Goal: Information Seeking & Learning: Learn about a topic

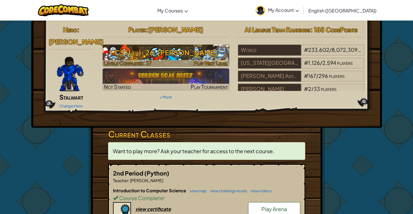
click at [206, 51] on h3 "CS1 Level 26: [PERSON_NAME]" at bounding box center [166, 52] width 127 height 13
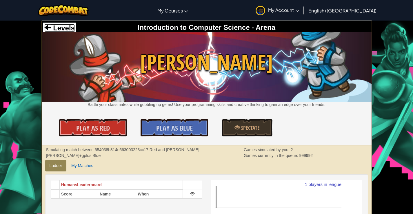
click at [50, 26] on link "Levels" at bounding box center [59, 28] width 30 height 8
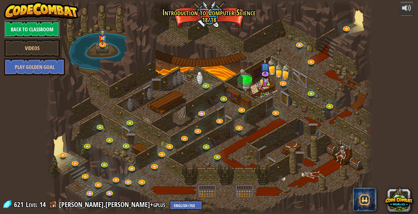
click at [24, 32] on link "Back to Classroom" at bounding box center [32, 29] width 56 height 17
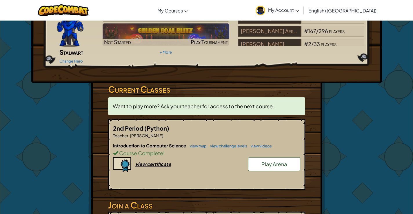
scroll to position [58, 0]
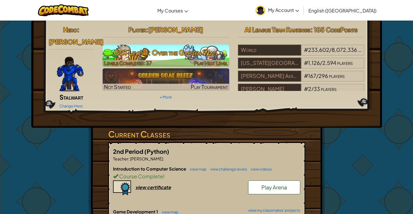
click at [145, 60] on span "Levels Completed: 37" at bounding box center [128, 63] width 48 height 7
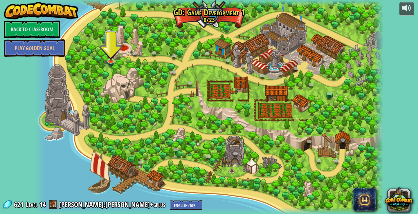
drag, startPoint x: 104, startPoint y: 71, endPoint x: 117, endPoint y: 64, distance: 15.5
click at [109, 69] on div at bounding box center [209, 107] width 349 height 214
drag, startPoint x: 117, startPoint y: 62, endPoint x: 108, endPoint y: 64, distance: 9.1
click at [112, 63] on div "3. Hero's Journey (Locked) Spawn a player, and set a destination. 2. Click Gait…" at bounding box center [209, 107] width 349 height 214
click at [108, 64] on link at bounding box center [111, 61] width 12 height 12
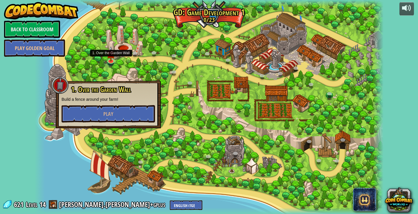
click at [92, 101] on p "Build a fence around your farm!" at bounding box center [108, 100] width 93 height 6
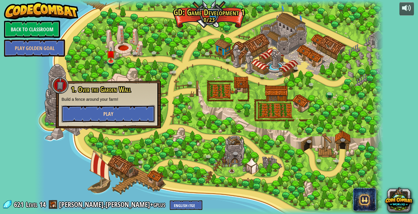
click at [104, 118] on span "Play" at bounding box center [108, 114] width 10 height 7
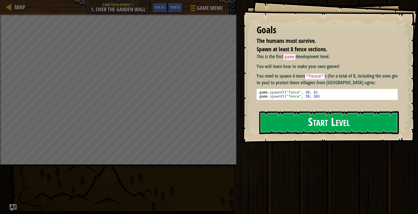
click at [281, 127] on button "Start Level" at bounding box center [329, 122] width 140 height 23
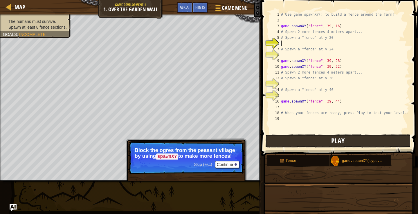
click at [304, 145] on button "Play" at bounding box center [337, 141] width 145 height 13
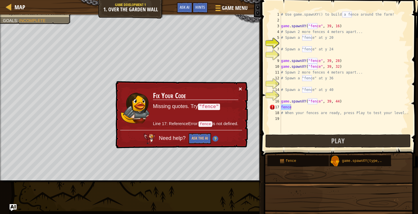
click at [239, 89] on button "×" at bounding box center [240, 89] width 3 height 6
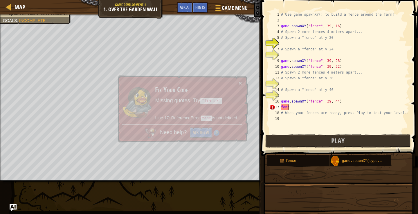
type textarea "f"
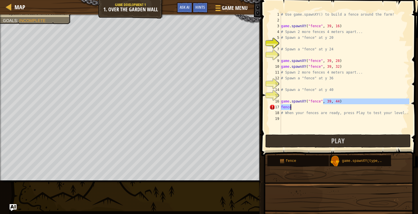
click at [292, 109] on div "# Use game.spawnXY() to build a fence around the farm! game . spawnXY ( "fence"…" at bounding box center [344, 73] width 129 height 122
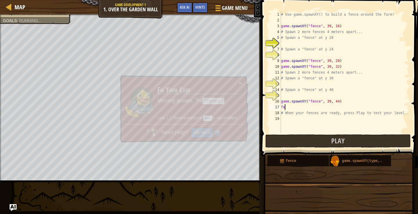
type textarea "f"
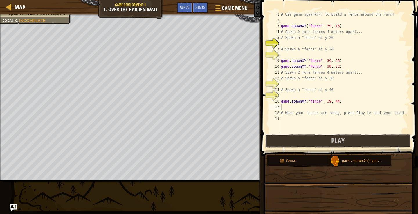
drag, startPoint x: 323, startPoint y: 175, endPoint x: 322, endPoint y: 179, distance: 4.3
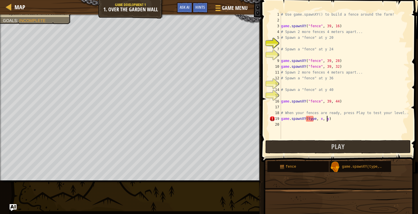
click at [335, 118] on div "# Use game.spawnXY() to build a fence around the farm! game . spawnXY ( "fence"…" at bounding box center [344, 81] width 129 height 139
click at [311, 120] on div "# Use game.spawnXY() to build a fence around the farm! game . spawnXY ( "fence"…" at bounding box center [344, 81] width 129 height 139
click at [347, 116] on div "# Use game.spawnXY() to build a fence around the farm! game . spawnXY ( "fence"…" at bounding box center [344, 81] width 129 height 139
click at [347, 121] on div "# Use game.spawnXY() to build a fence around the farm! game . spawnXY ( "fence"…" at bounding box center [344, 81] width 129 height 139
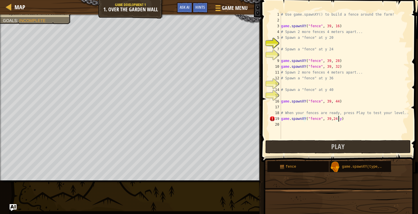
click at [336, 120] on div "# Use game.spawnXY() to build a fence around the farm! game . spawnXY ( "fence"…" at bounding box center [344, 81] width 129 height 139
click at [307, 145] on button "Play" at bounding box center [337, 146] width 145 height 13
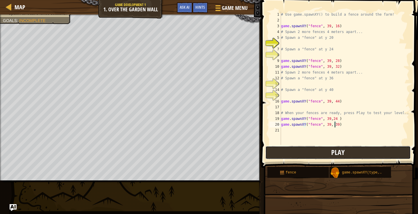
click at [285, 152] on button "Play" at bounding box center [337, 152] width 145 height 13
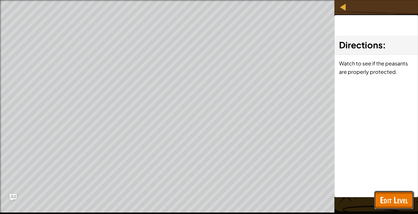
click at [391, 201] on span "Edit Level" at bounding box center [394, 200] width 28 height 12
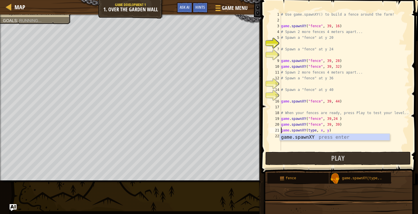
scroll to position [3, 3]
click at [315, 138] on div "game.spawnXY press enter" at bounding box center [335, 144] width 110 height 21
type textarea "game.spawnXY("fence", 36, 30).spawnXY(type, x, y)"
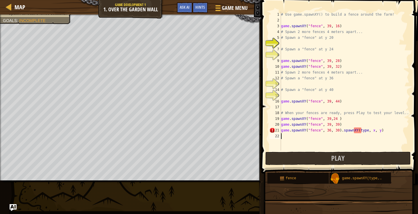
click at [347, 143] on div "# Use game.spawnXY() to build a fence around the farm! game . spawnXY ( "fence"…" at bounding box center [344, 87] width 129 height 151
drag, startPoint x: 380, startPoint y: 129, endPoint x: 339, endPoint y: 131, distance: 41.5
click at [339, 131] on div "# Use game.spawnXY() to build a fence around the farm! game . spawnXY ( "fence"…" at bounding box center [344, 87] width 129 height 151
type textarea "game.spawnXY("fence", 36, 30)."
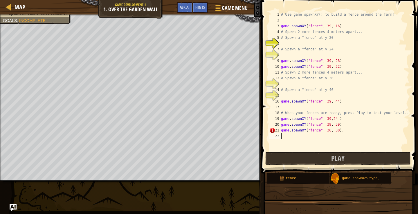
click at [334, 133] on div "# Use game.spawnXY() to build a fence around the farm! game . spawnXY ( "fence"…" at bounding box center [344, 87] width 129 height 151
click at [334, 133] on div "# Use game.spawnXY() to build a fence around the farm! game . spawnXY ( "fence"…" at bounding box center [344, 81] width 129 height 139
type textarea "game.spawnXY("fence", 36, 37)."
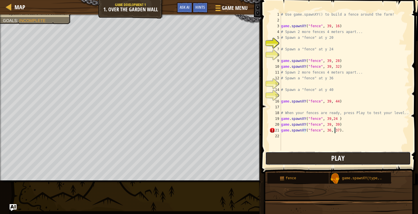
click at [334, 161] on span "Play" at bounding box center [337, 158] width 13 height 9
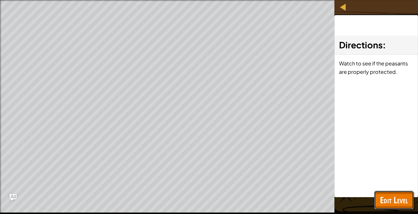
click at [374, 199] on button "Edit Level" at bounding box center [393, 200] width 39 height 19
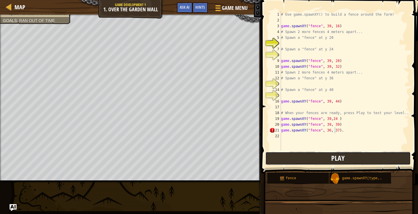
click at [347, 158] on button "Play" at bounding box center [337, 158] width 145 height 13
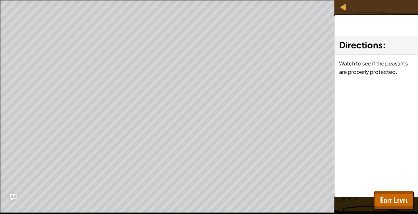
click at [196, 165] on div "Map Game Development 1 1. Over the Garden Wall Game Menu Done Hints Ask AI 1 הה…" at bounding box center [209, 107] width 418 height 214
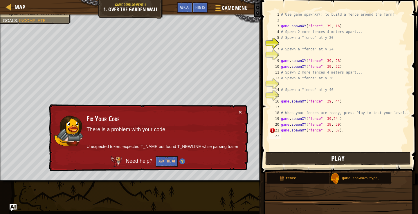
scroll to position [3, 0]
drag, startPoint x: 294, startPoint y: 140, endPoint x: 276, endPoint y: 130, distance: 20.8
click at [276, 130] on div "1 2 3 4 5 6 7 8 9 10 11 12 13 14 15 16 17 18 19 20 21 22 # Use game.spawnXY() t…" at bounding box center [338, 81] width 141 height 139
type textarea "game.spawnXY("fence", 36, 37)."
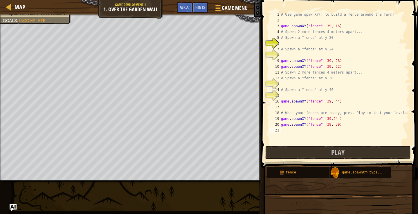
drag, startPoint x: 340, startPoint y: 172, endPoint x: 282, endPoint y: 131, distance: 70.8
click at [282, 131] on div "Hints 1 2 3 4 5 6 7 8 9 10 11 12 13 14 15 16 17 18 19 20 21 # Use game.spawnXY(…" at bounding box center [338, 106] width 158 height 212
drag, startPoint x: 336, startPoint y: 175, endPoint x: 285, endPoint y: 133, distance: 65.6
click at [285, 133] on div "Hints 1 2 3 4 5 6 7 8 9 10 11 12 13 14 15 16 17 18 19 20 21 # Use game.spawnXY(…" at bounding box center [338, 106] width 158 height 212
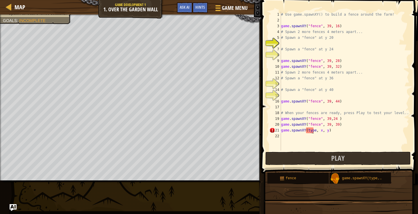
click at [311, 130] on div "# Use game.spawnXY() to build a fence around the farm! game . spawnXY ( "fence"…" at bounding box center [344, 87] width 129 height 151
type textarea "game.spawnXY(", y)"
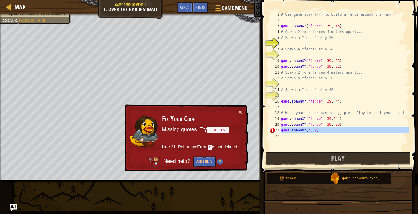
drag, startPoint x: 303, startPoint y: 138, endPoint x: 275, endPoint y: 129, distance: 29.5
click at [275, 129] on div "1 2 3 4 5 6 7 8 9 10 11 12 13 14 15 16 17 18 19 20 21 22 # Use game.spawnXY() t…" at bounding box center [338, 81] width 141 height 139
type textarea "game.spawnXY(", y)"
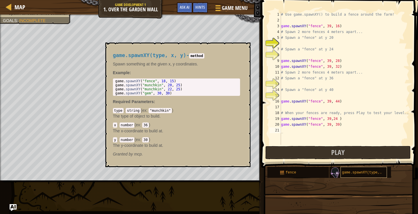
drag, startPoint x: 337, startPoint y: 169, endPoint x: 342, endPoint y: 176, distance: 8.3
click at [342, 176] on div "game.spawnXY(type, x, y)" at bounding box center [360, 172] width 62 height 11
type textarea "game.spawnXY(type, x, y)"
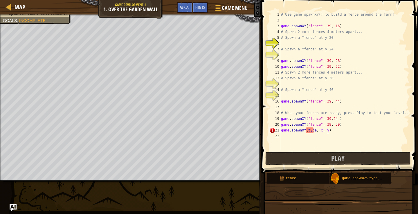
click at [329, 132] on div "# Use game.spawnXY() to build a fence around the farm! game . spawnXY ( "fence"…" at bounding box center [344, 87] width 129 height 151
click at [325, 132] on div "# Use game.spawnXY() to build a fence around the farm! game . spawnXY ( "fence"…" at bounding box center [344, 87] width 129 height 151
click at [324, 134] on div "# Use game.spawnXY() to build a fence around the farm! game . spawnXY ( "fence"…" at bounding box center [344, 87] width 129 height 151
click at [315, 130] on div "# Use game.spawnXY() to build a fence around the farm! game . spawnXY ( "fence"…" at bounding box center [344, 87] width 129 height 151
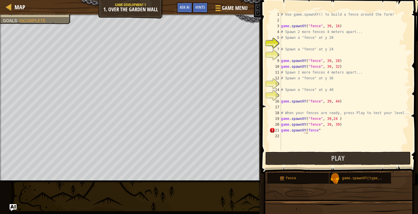
type textarea "game.spawnXY("fence""
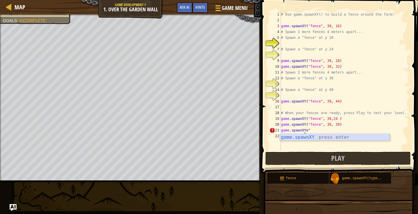
drag, startPoint x: 323, startPoint y: 137, endPoint x: 320, endPoint y: 137, distance: 3.5
click at [322, 137] on div "game.spawnXY press enter" at bounding box center [335, 144] width 110 height 21
type textarea "game.spawnXY("fence", 36, 30)""
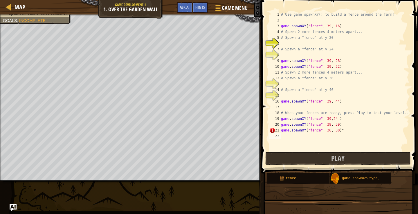
click at [317, 136] on div "# Use game.spawnXY() to build a fence around the farm! game . spawnXY ( "fence"…" at bounding box center [344, 87] width 129 height 151
click at [336, 131] on div "# Use game.spawnXY() to build a fence around the farm! game . spawnXY ( "fence"…" at bounding box center [344, 87] width 129 height 151
click at [335, 131] on div "# Use game.spawnXY() to build a fence around the farm! game . spawnXY ( "fence"…" at bounding box center [344, 87] width 129 height 151
click at [333, 132] on div "# Use game.spawnXY() to build a fence around the farm! game . spawnXY ( "fence"…" at bounding box center [344, 81] width 129 height 139
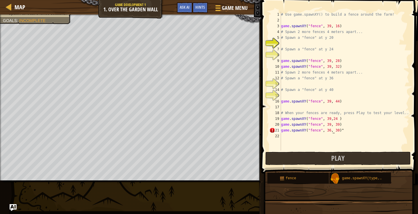
click at [333, 132] on div "# Use game.spawnXY() to build a fence around the farm! game . spawnXY ( "fence"…" at bounding box center [344, 87] width 129 height 151
click at [327, 155] on button "Play" at bounding box center [337, 158] width 145 height 13
type textarea "game.spawnXY("fence", 36, 37)""
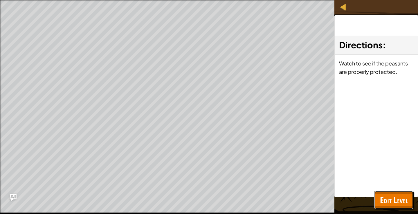
click at [384, 201] on span "Edit Level" at bounding box center [394, 200] width 28 height 12
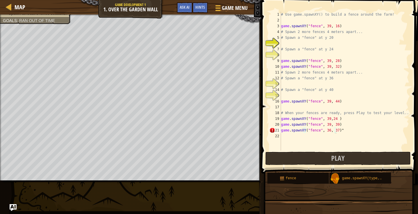
scroll to position [3, 0]
click at [349, 138] on div "# Use game.spawnXY() to build a fence around the farm! game . spawnXY ( "fence"…" at bounding box center [344, 87] width 129 height 151
click at [280, 154] on button "Play" at bounding box center [337, 158] width 145 height 13
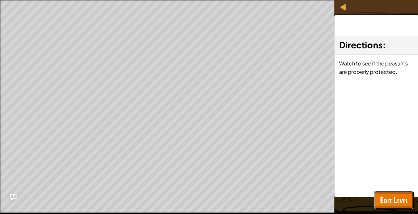
click at [385, 198] on span "Edit Level" at bounding box center [394, 200] width 28 height 12
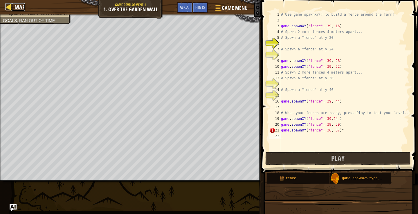
click at [24, 10] on span "Map" at bounding box center [20, 7] width 11 height 8
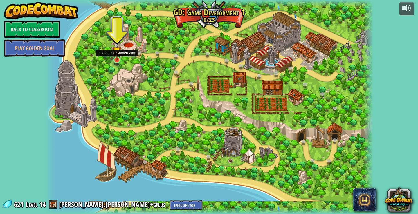
click at [113, 56] on img at bounding box center [117, 51] width 8 height 19
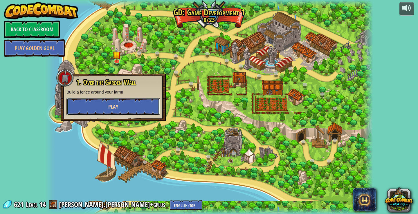
click at [97, 106] on button "Play" at bounding box center [112, 106] width 93 height 17
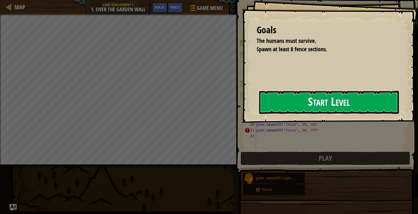
click at [271, 109] on button "Start Level" at bounding box center [329, 102] width 140 height 23
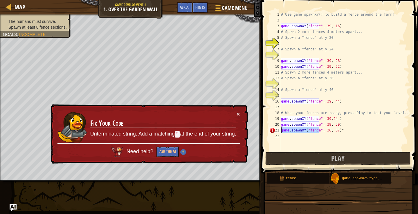
drag, startPoint x: 320, startPoint y: 133, endPoint x: 282, endPoint y: 131, distance: 38.1
click at [282, 131] on div "# Use game.spawnXY() to build a fence around the farm! game . spawnXY ( "fence"…" at bounding box center [344, 87] width 129 height 151
type textarea ", 36, 37)""
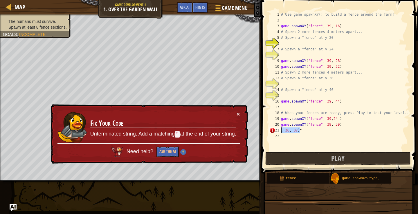
drag, startPoint x: 301, startPoint y: 130, endPoint x: 282, endPoint y: 128, distance: 18.9
click at [282, 128] on div "# Use game.spawnXY() to build a fence around the farm! game . spawnXY ( "fence"…" at bounding box center [344, 87] width 129 height 151
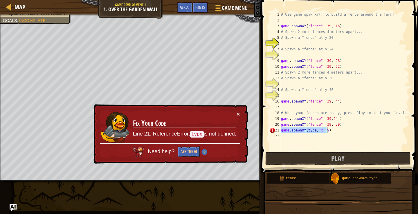
click at [309, 129] on div "# Use game.spawnXY() to build a fence around the farm! game . spawnXY ( "fence"…" at bounding box center [344, 81] width 129 height 139
click at [311, 132] on div "# Use game.spawnXY() to build a fence around the farm! game . spawnXY ( "fence"…" at bounding box center [344, 87] width 129 height 151
click at [313, 132] on div "# Use game.spawnXY() to build a fence around the farm! game . spawnXY ( "fence"…" at bounding box center [344, 87] width 129 height 151
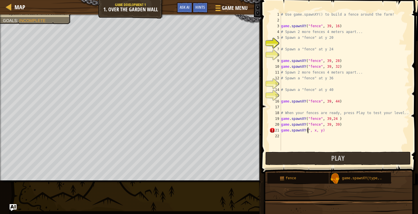
scroll to position [3, 2]
type textarea "game.spawnXY("fence", x, y)"
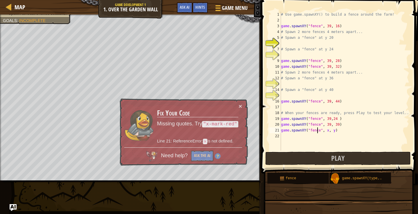
scroll to position [3, 3]
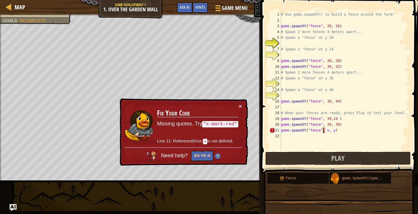
drag, startPoint x: 323, startPoint y: 130, endPoint x: 325, endPoint y: 133, distance: 3.5
click at [323, 131] on div "# Use game.spawnXY() to build a fence around the farm! game . spawnXY ( "fence"…" at bounding box center [344, 87] width 129 height 151
click at [325, 133] on div "# Use game.spawnXY() to build a fence around the farm! game . spawnXY ( "fence"…" at bounding box center [344, 87] width 129 height 151
click at [324, 133] on div "# Use game.spawnXY() to build a fence around the farm! game . spawnXY ( "fence"…" at bounding box center [344, 87] width 129 height 151
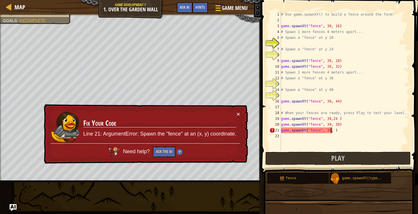
scroll to position [3, 4]
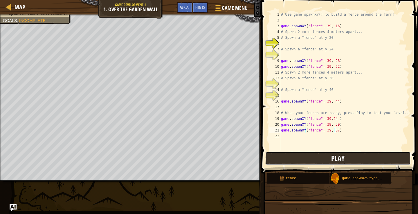
click at [303, 156] on button "Play" at bounding box center [337, 158] width 145 height 13
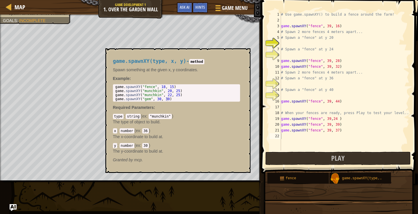
scroll to position [3, 3]
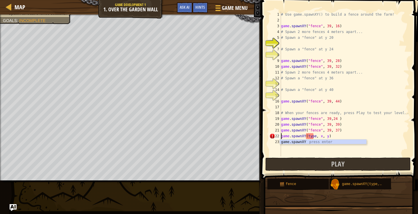
click at [313, 137] on div "# Use game.spawnXY() to build a fence around the farm! game . spawnXY ( "fence"…" at bounding box center [344, 90] width 129 height 157
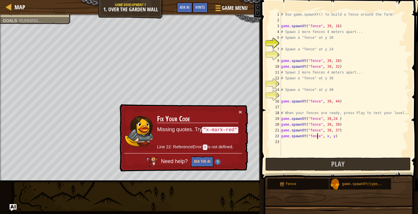
scroll to position [3, 3]
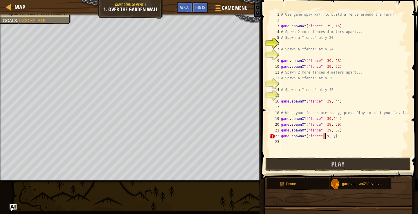
click at [325, 137] on div "# Use game.spawnXY() to build a fence around the farm! game . spawnXY ( "fence"…" at bounding box center [344, 90] width 129 height 157
type textarea "game.spawnXY("fence", 39, y)"
click at [331, 140] on div "# Use game.spawnXY() to build a fence around the farm! game . spawnXY ( "fence"…" at bounding box center [344, 90] width 129 height 157
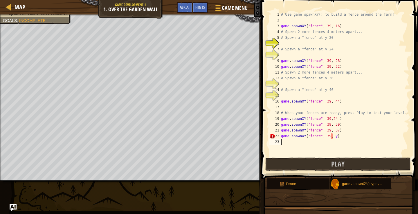
click at [333, 134] on div "# Use game.spawnXY() to build a fence around the farm! game . spawnXY ( "fence"…" at bounding box center [344, 90] width 129 height 157
click at [333, 137] on div "# Use game.spawnXY() to build a fence around the farm! game . spawnXY ( "fence"…" at bounding box center [344, 90] width 129 height 157
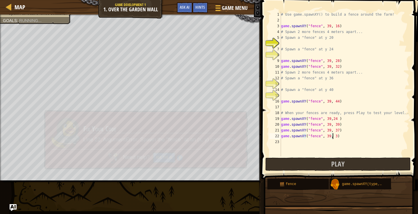
scroll to position [3, 4]
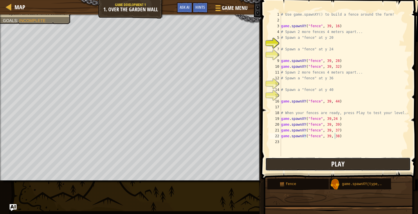
click at [322, 162] on button "Play" at bounding box center [337, 164] width 145 height 13
click at [333, 137] on div "# Use game.spawnXY() to build a fence around the farm! game . spawnXY ( "fence"…" at bounding box center [344, 90] width 129 height 157
type textarea "game.spawnXY("fence", 39, 40)"
click at [307, 164] on button "Play" at bounding box center [337, 164] width 145 height 13
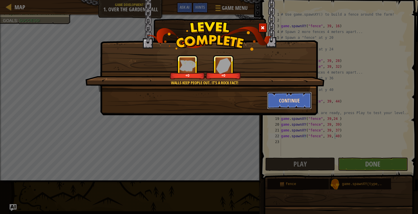
click at [294, 101] on button "Continue" at bounding box center [289, 100] width 45 height 17
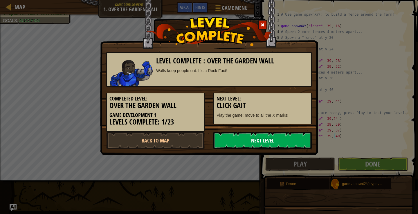
click at [271, 140] on link "Next Level" at bounding box center [262, 140] width 98 height 17
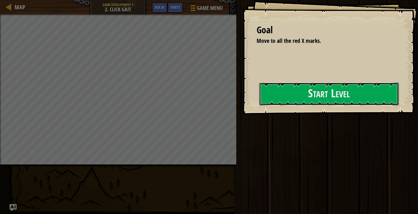
click at [293, 84] on button "Start Level" at bounding box center [329, 94] width 140 height 23
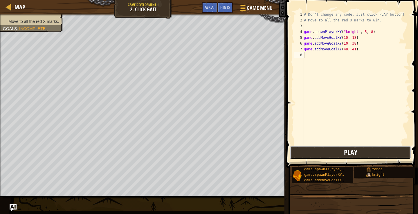
click at [316, 151] on button "Play" at bounding box center [350, 152] width 121 height 13
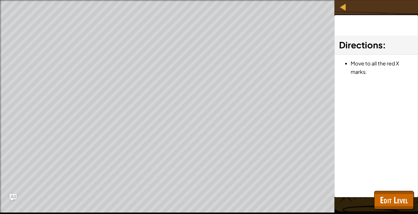
drag, startPoint x: 346, startPoint y: 115, endPoint x: 356, endPoint y: 80, distance: 36.1
click at [351, 98] on div "Directions : Move to all the red X marks." at bounding box center [376, 106] width 84 height 183
click at [347, 10] on link "Map" at bounding box center [347, 7] width 3 height 8
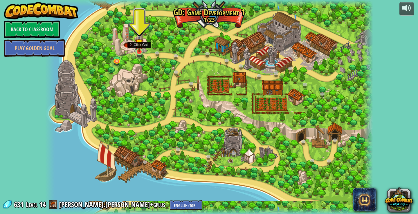
click at [135, 52] on img at bounding box center [139, 43] width 8 height 19
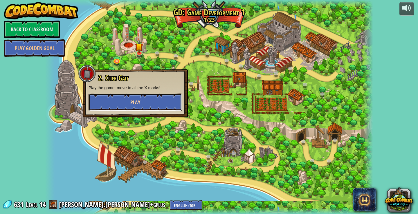
click at [138, 98] on button "Play" at bounding box center [135, 102] width 93 height 17
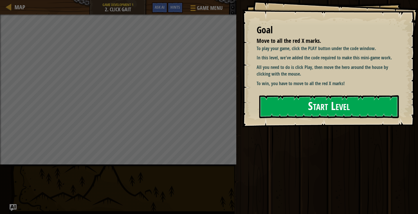
click at [287, 106] on button "Start Level" at bounding box center [329, 106] width 140 height 23
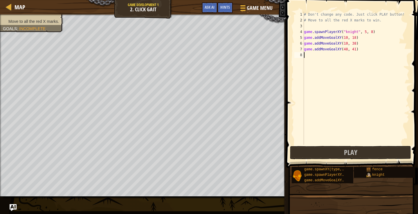
scroll to position [3, 0]
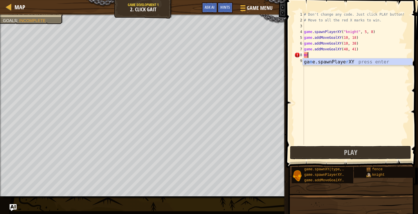
type textarea "m"
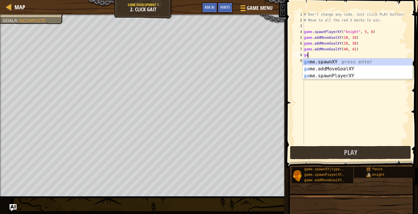
type textarea "g"
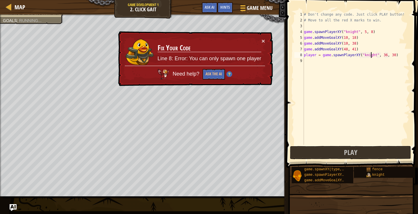
scroll to position [3, 6]
click at [320, 58] on div "# Don't change any code. Just click PLAY button! # Move to all the red X marks …" at bounding box center [356, 84] width 106 height 145
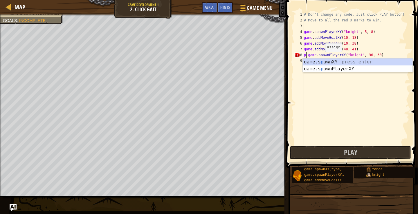
scroll to position [3, 6]
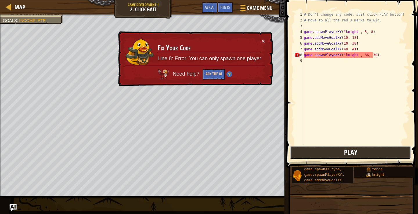
click at [310, 150] on button "Play" at bounding box center [350, 152] width 121 height 13
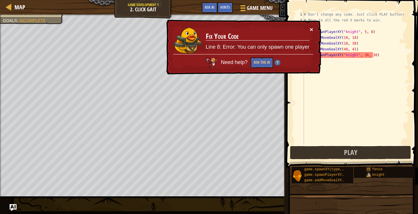
click at [313, 32] on button "×" at bounding box center [311, 29] width 3 height 6
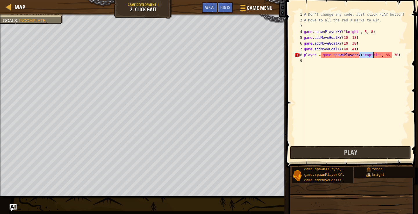
type textarea "pla"
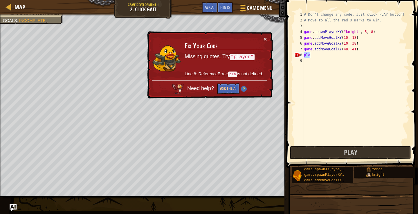
scroll to position [3, 0]
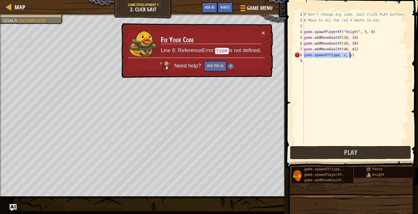
click at [335, 54] on div "# Don't change any code. Just click PLAY button! # Move to all the red X marks …" at bounding box center [356, 78] width 106 height 133
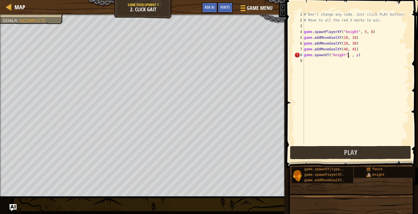
scroll to position [3, 4]
type textarea "game.spawnXY("knight", 10, y)"
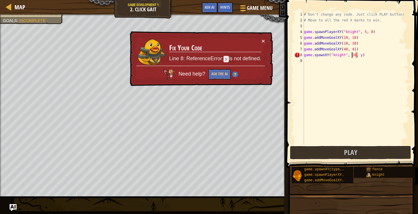
scroll to position [3, 0]
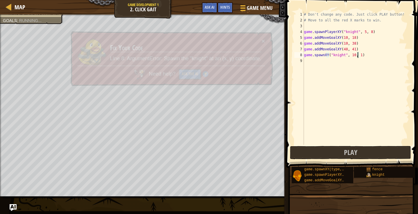
type textarea "game.spawnXY("knight", 10, 18)"
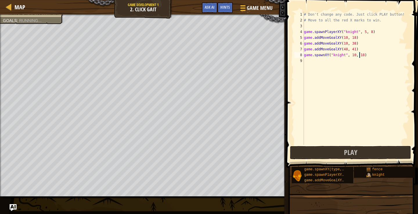
scroll to position [3, 5]
click at [312, 77] on div "# Don't change any code. Just click PLAY button! # Move to all the red X marks …" at bounding box center [356, 84] width 106 height 145
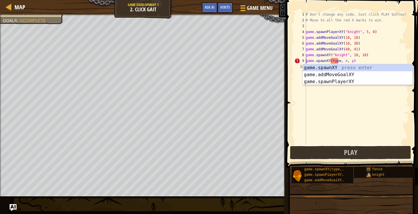
click at [338, 59] on div "# Don't change any code. Just click PLAY button! # Move to all the red X marks …" at bounding box center [356, 84] width 105 height 145
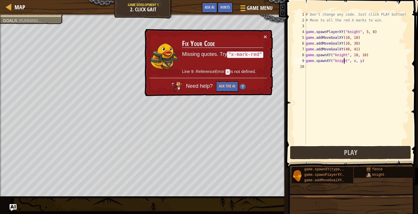
scroll to position [3, 3]
click at [350, 59] on div "# Don't change any code. Just click PLAY button! # Move to all the red X marks …" at bounding box center [356, 84] width 105 height 145
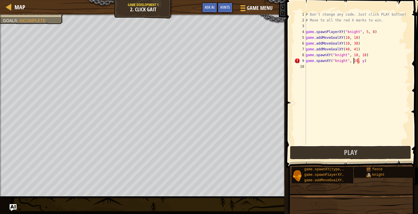
scroll to position [3, 4]
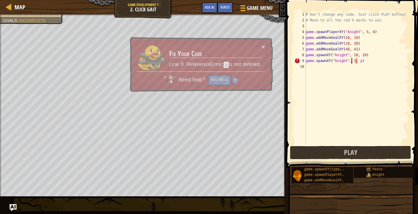
type textarea "game.spawnXY("knight", 10, y)"
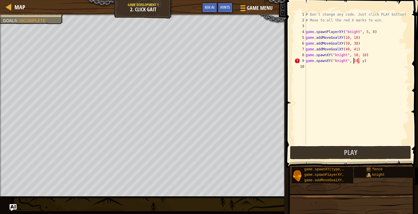
click at [359, 66] on div "# Don't change any code. Just click PLAY button! # Move to all the red X marks …" at bounding box center [356, 84] width 105 height 145
click at [359, 61] on div "# Don't change any code. Just click PLAY button! # Move to all the red X marks …" at bounding box center [356, 84] width 105 height 145
type textarea "game.spawnXY("knight", 10, 38)"
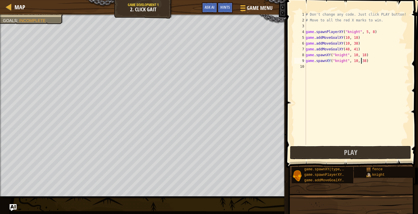
click at [322, 66] on div "# Don't change any code. Just click PLAY button! # Move to all the red X marks …" at bounding box center [356, 84] width 105 height 145
click at [337, 66] on div "# Don't change any code. Just click PLAY button! # Move to all the red X marks …" at bounding box center [356, 84] width 105 height 145
type textarea "game.spawnXY("knight", 48, 41)"
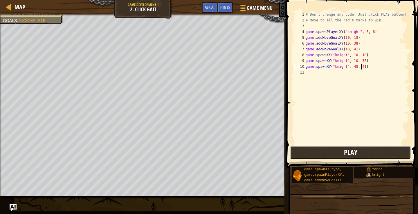
click at [308, 155] on button "Play" at bounding box center [350, 152] width 121 height 13
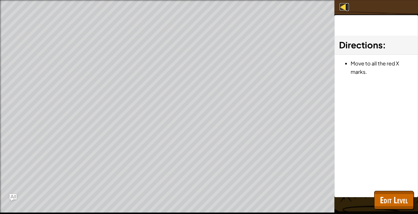
click at [343, 9] on div at bounding box center [343, 6] width 7 height 7
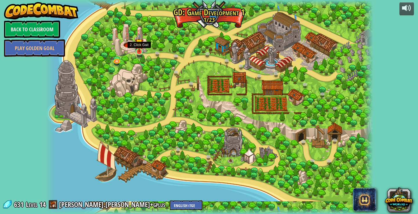
click at [138, 48] on img at bounding box center [139, 43] width 8 height 19
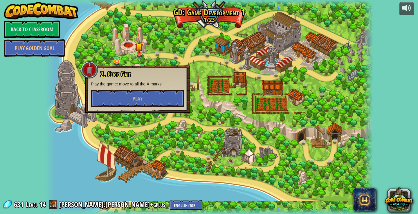
click at [130, 89] on div "2. Click Gait Play the game: move to all the X marks! Play" at bounding box center [137, 89] width 93 height 37
click at [130, 95] on button "Play" at bounding box center [137, 98] width 93 height 17
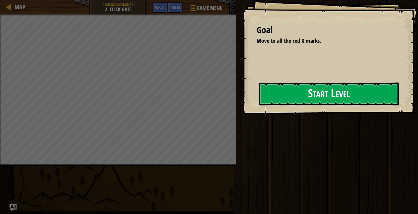
click at [313, 99] on button "Start Level" at bounding box center [329, 94] width 140 height 23
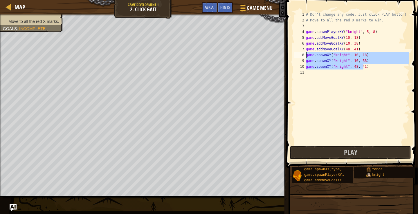
drag, startPoint x: 319, startPoint y: 67, endPoint x: 302, endPoint y: 57, distance: 19.8
click at [302, 57] on div "1 2 3 4 5 6 7 8 9 10 11 # Don't change any code. Just click PLAY button! # Move…" at bounding box center [351, 78] width 116 height 133
type textarea "game.spawnXY("knight", 10, 18) game.spawnXY("knight", 10, 38)"
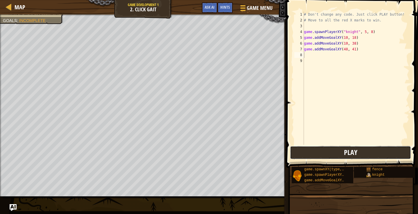
click at [326, 153] on button "Play" at bounding box center [350, 152] width 121 height 13
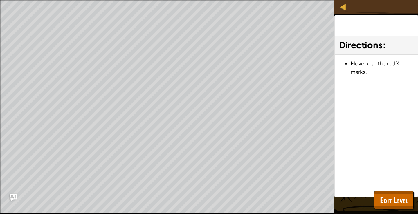
click at [285, 50] on div "Map Game Development 1 2. Click Gait Game Menu Done Hints Ask AI 1 הההההההההההה…" at bounding box center [209, 107] width 418 height 214
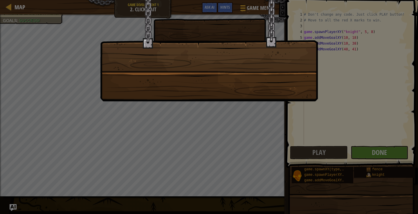
click at [381, 156] on div at bounding box center [209, 107] width 418 height 214
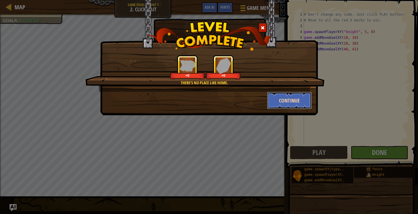
click at [287, 100] on button "Continue" at bounding box center [289, 100] width 45 height 17
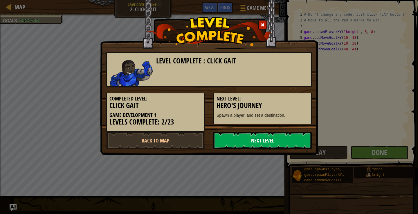
click at [276, 142] on link "Next Level" at bounding box center [262, 140] width 98 height 17
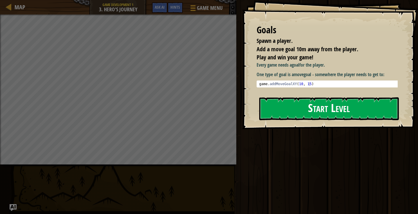
click at [281, 123] on div "Goals Spawn a player. Add a move goal 10m away from the player. Play and win yo…" at bounding box center [330, 64] width 176 height 129
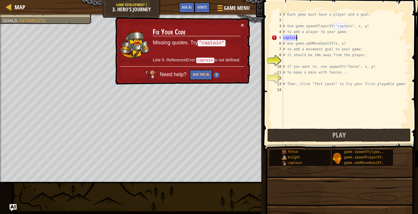
scroll to position [3, 0]
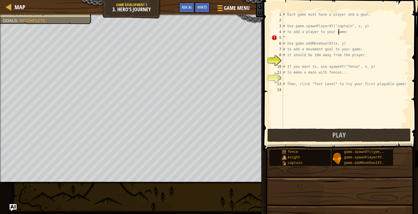
drag, startPoint x: 311, startPoint y: 48, endPoint x: 338, endPoint y: 34, distance: 30.9
click at [338, 34] on div "# Each game must have a player and a goal. # Use game.spawnPlayerXY("captain", …" at bounding box center [345, 76] width 127 height 128
click at [324, 37] on div "# Each game must have a player and a goal. # Use game.spawnPlayerXY("captain", …" at bounding box center [345, 76] width 127 height 128
type textarea """
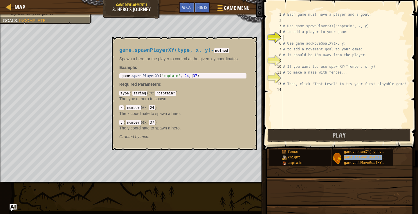
type textarea "# If you want to, use spawnXY("fence", x, y)"
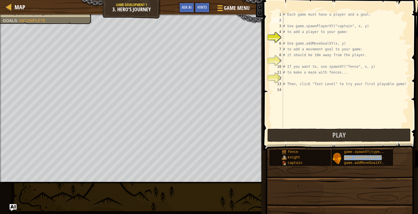
type textarea "# to add a player to your game:"
type textarea "# it should be 10m away from the player."
type textarea "# Use game.addMoveGoalXY(x, y)"
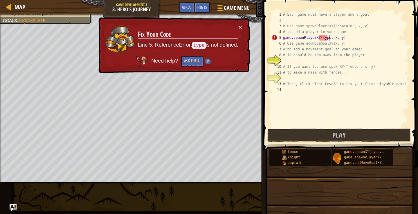
click at [328, 38] on div "# Each game must have a player and a goal. # Use game.spawnPlayerXY("captain", …" at bounding box center [345, 76] width 127 height 128
click at [327, 38] on div "# Each game must have a player and a goal. # Use game.spawnPlayerXY("captain", …" at bounding box center [345, 76] width 127 height 128
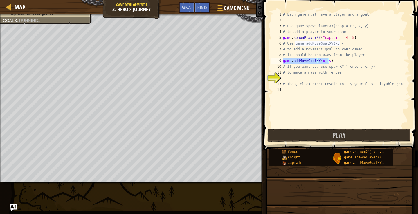
scroll to position [3, 3]
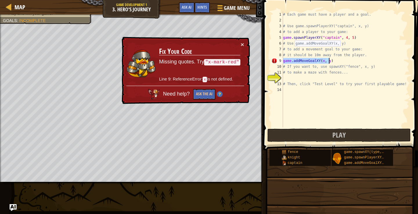
click at [333, 59] on div "# Each game must have a player and a goal. # Use game.spawnPlayerXY("captain", …" at bounding box center [345, 70] width 127 height 116
click at [320, 63] on div "# Each game must have a player and a goal. # Use game.spawnPlayerXY("captain", …" at bounding box center [345, 76] width 127 height 128
click at [322, 62] on div "# Each game must have a player and a goal. # Use game.spawnPlayerXY("captain", …" at bounding box center [345, 76] width 127 height 128
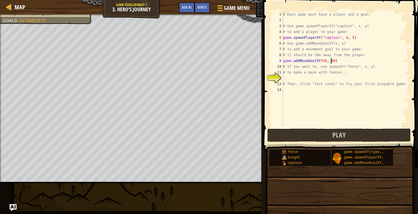
scroll to position [3, 4]
type textarea "game.addMoveGoalXY(56, 48)"
click at [299, 139] on button "Play" at bounding box center [338, 135] width 143 height 13
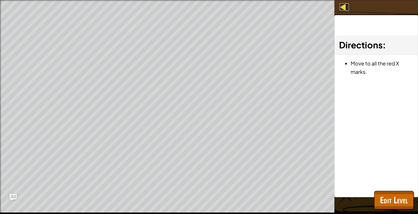
click at [343, 5] on div at bounding box center [343, 6] width 7 height 7
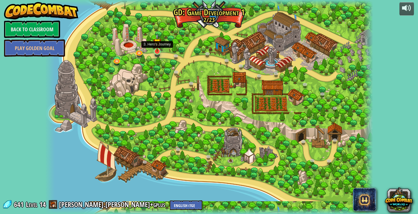
click at [156, 47] on img at bounding box center [157, 42] width 8 height 19
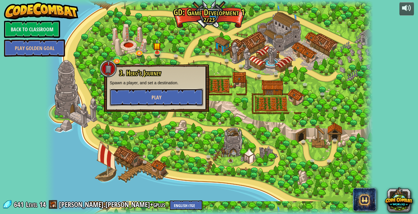
click at [169, 95] on button "Play" at bounding box center [156, 97] width 93 height 17
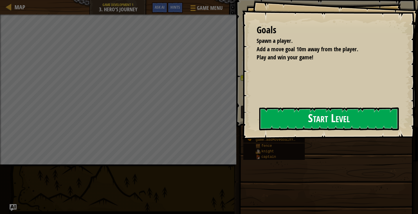
click at [330, 122] on button "Start Level" at bounding box center [329, 119] width 140 height 23
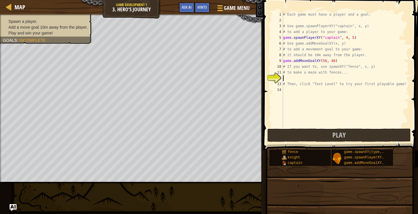
click at [323, 60] on div "# Each game must have a player and a goal. # Use game.spawnPlayerXY("captain", …" at bounding box center [345, 76] width 127 height 128
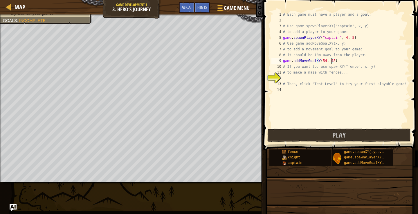
scroll to position [3, 4]
type textarea "game.addMoveGoalXY(54, 46)"
click at [316, 134] on button "Play" at bounding box center [338, 135] width 143 height 13
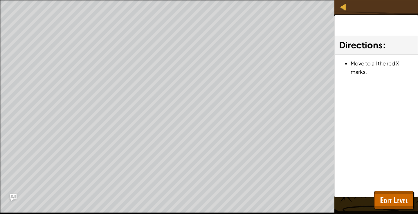
click at [288, 125] on div "Map Game Development 1 3. Hero's Journey Game Menu Done Hints Ask AI 1 הההההההה…" at bounding box center [209, 107] width 418 height 214
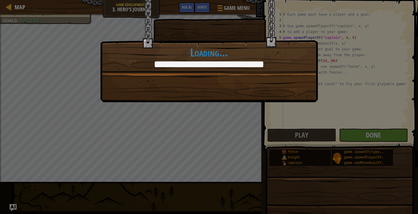
click at [385, 132] on div "You've got game! +0 +0 Continue Loading..." at bounding box center [209, 107] width 418 height 214
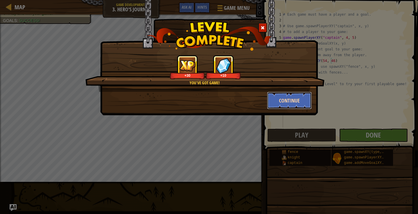
click at [302, 107] on button "Continue" at bounding box center [289, 100] width 45 height 17
